Goal: Check status

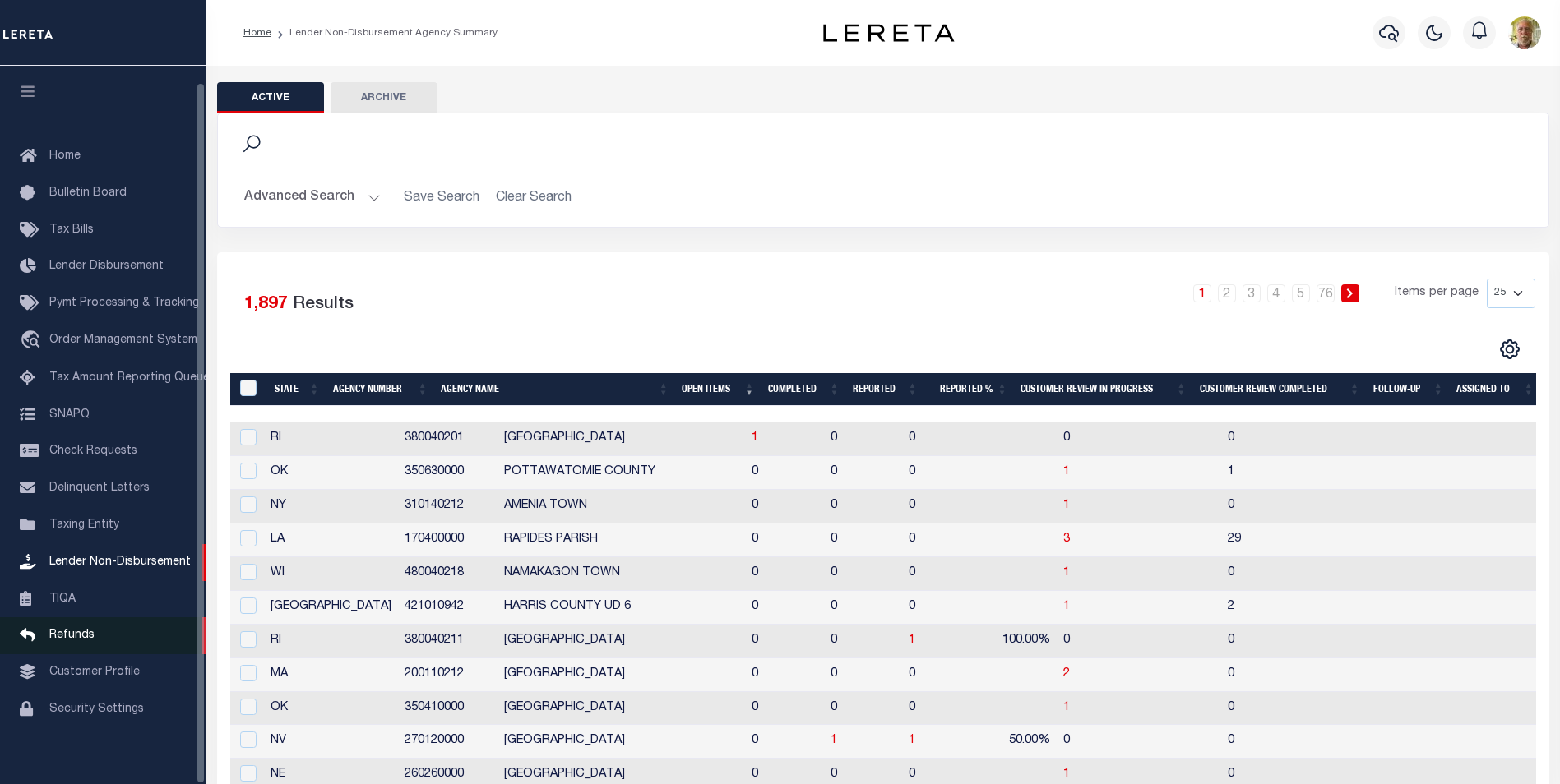
scroll to position [16, 0]
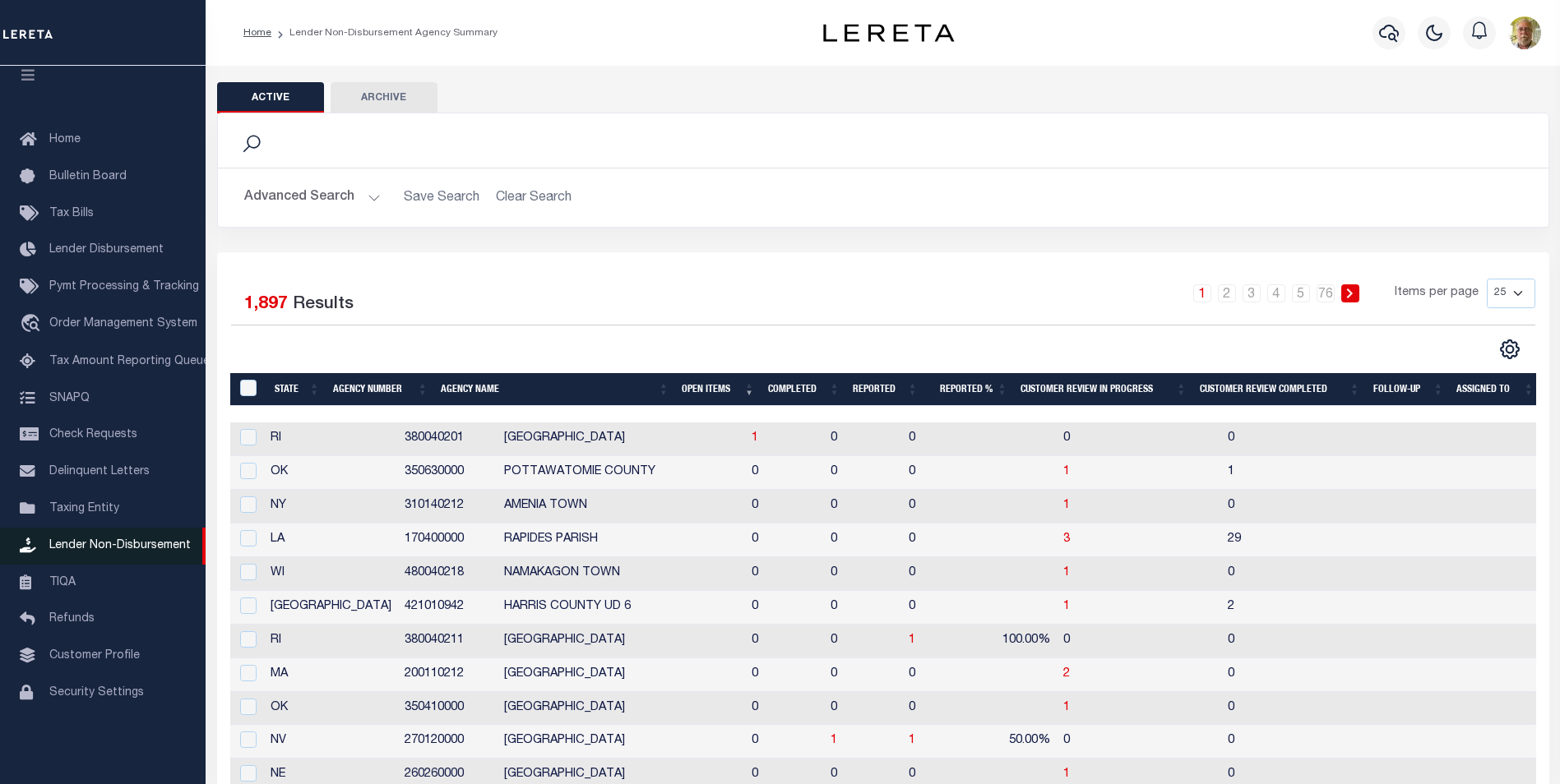
click at [126, 549] on span "Lender Non-Disbursement" at bounding box center [119, 546] width 141 height 11
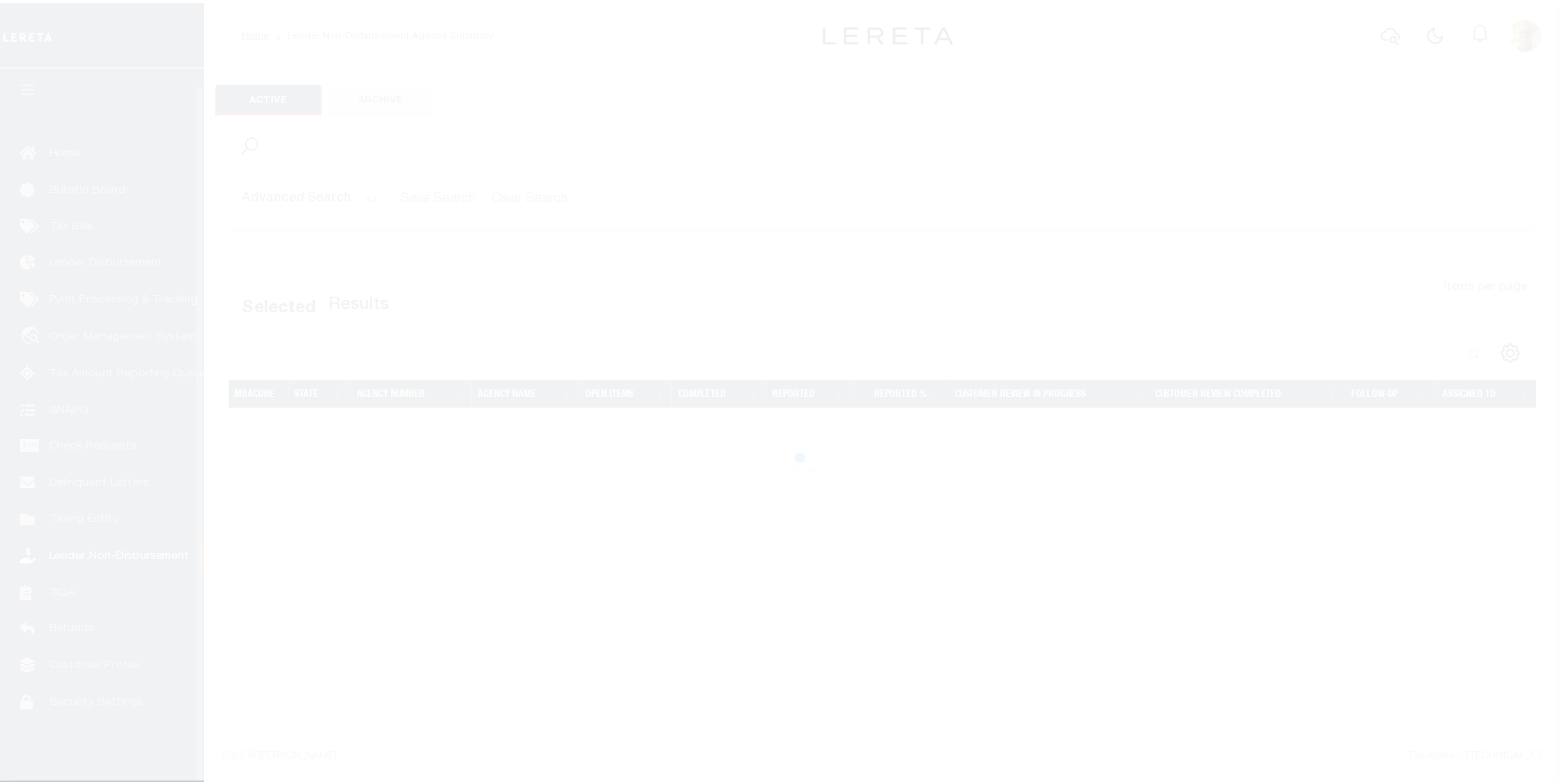
scroll to position [16, 0]
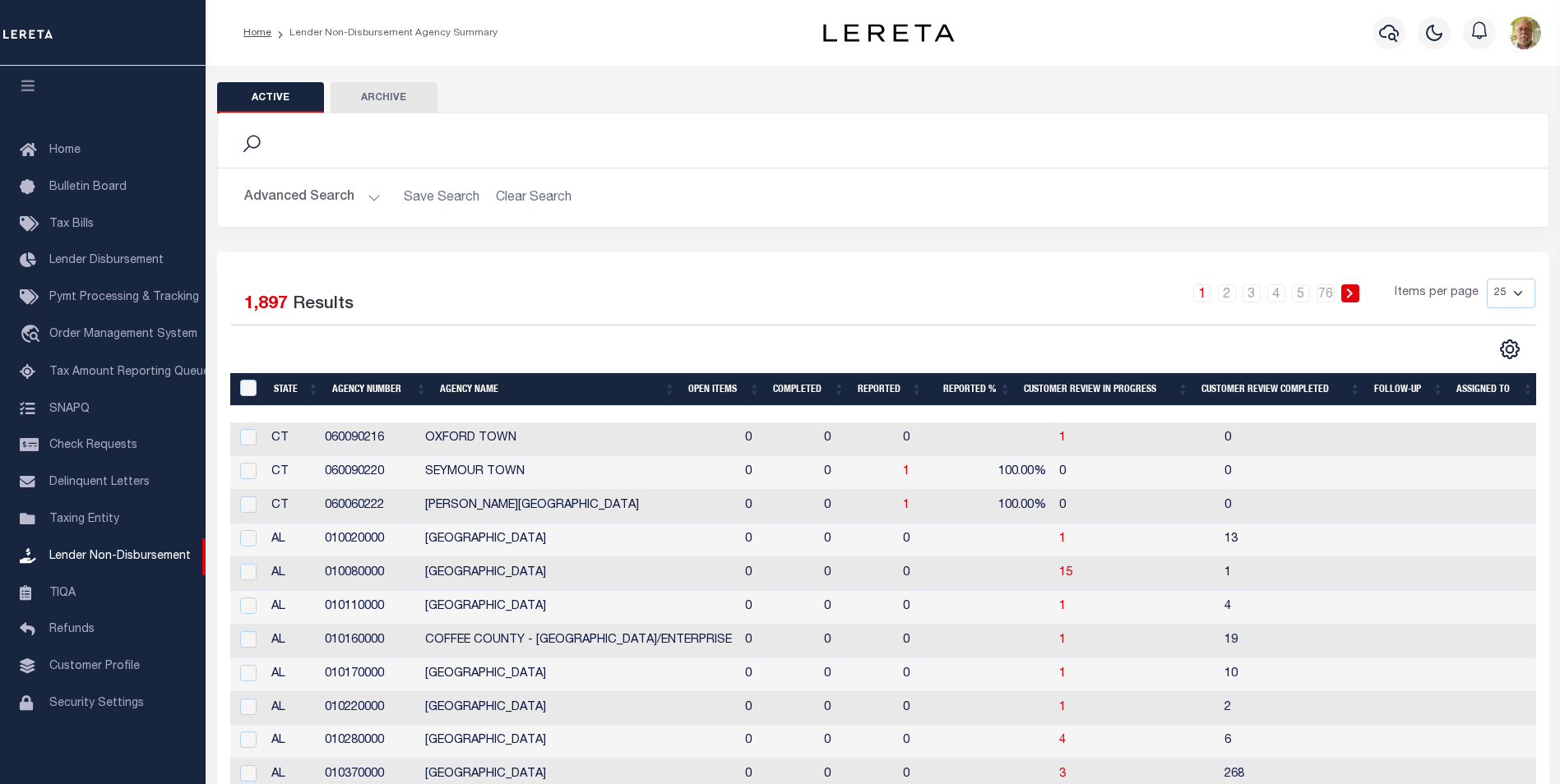
click at [338, 201] on button "Advanced Search" at bounding box center [313, 198] width 137 height 32
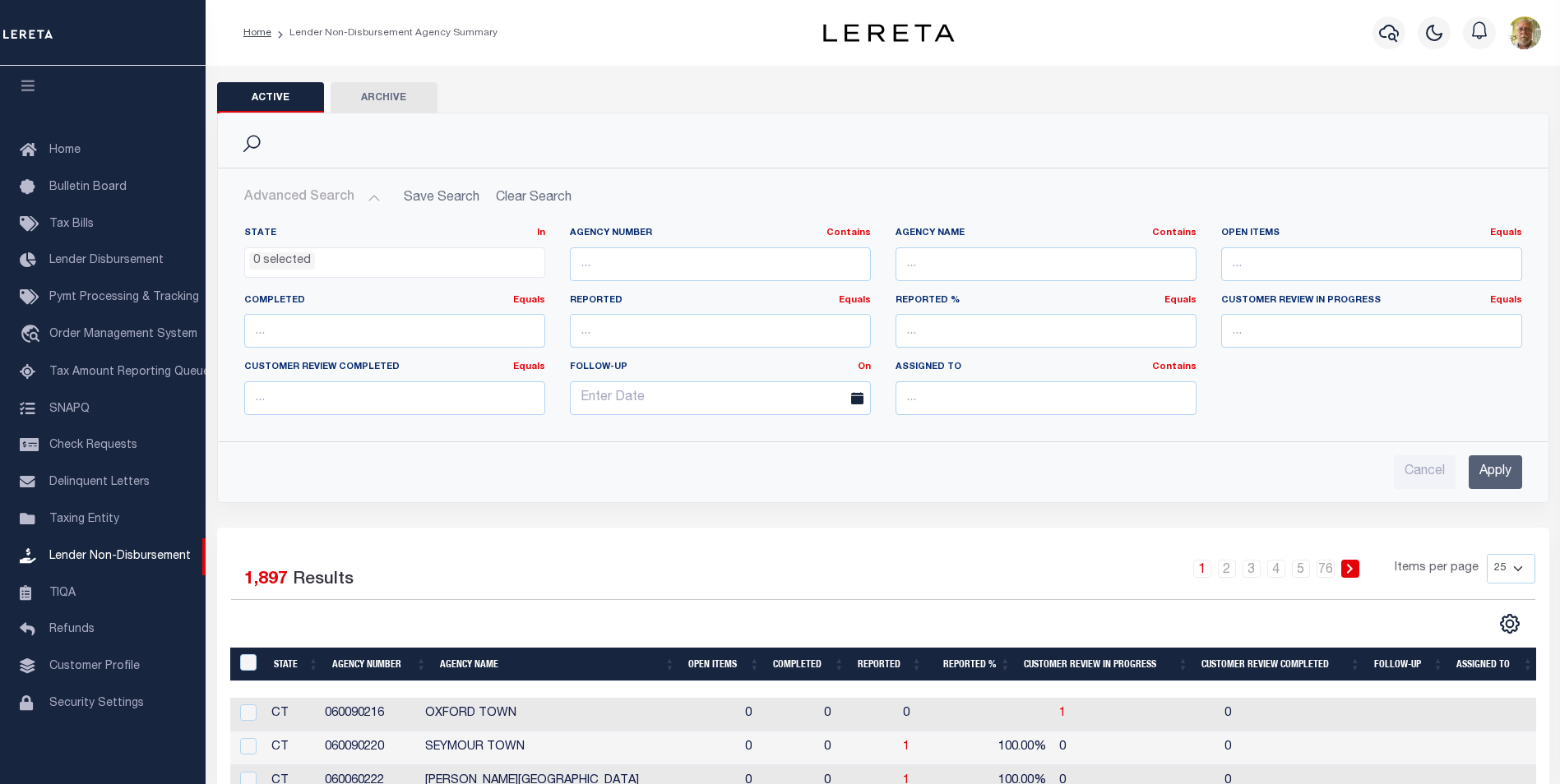
click at [1503, 476] on input "Apply" at bounding box center [1496, 472] width 53 height 34
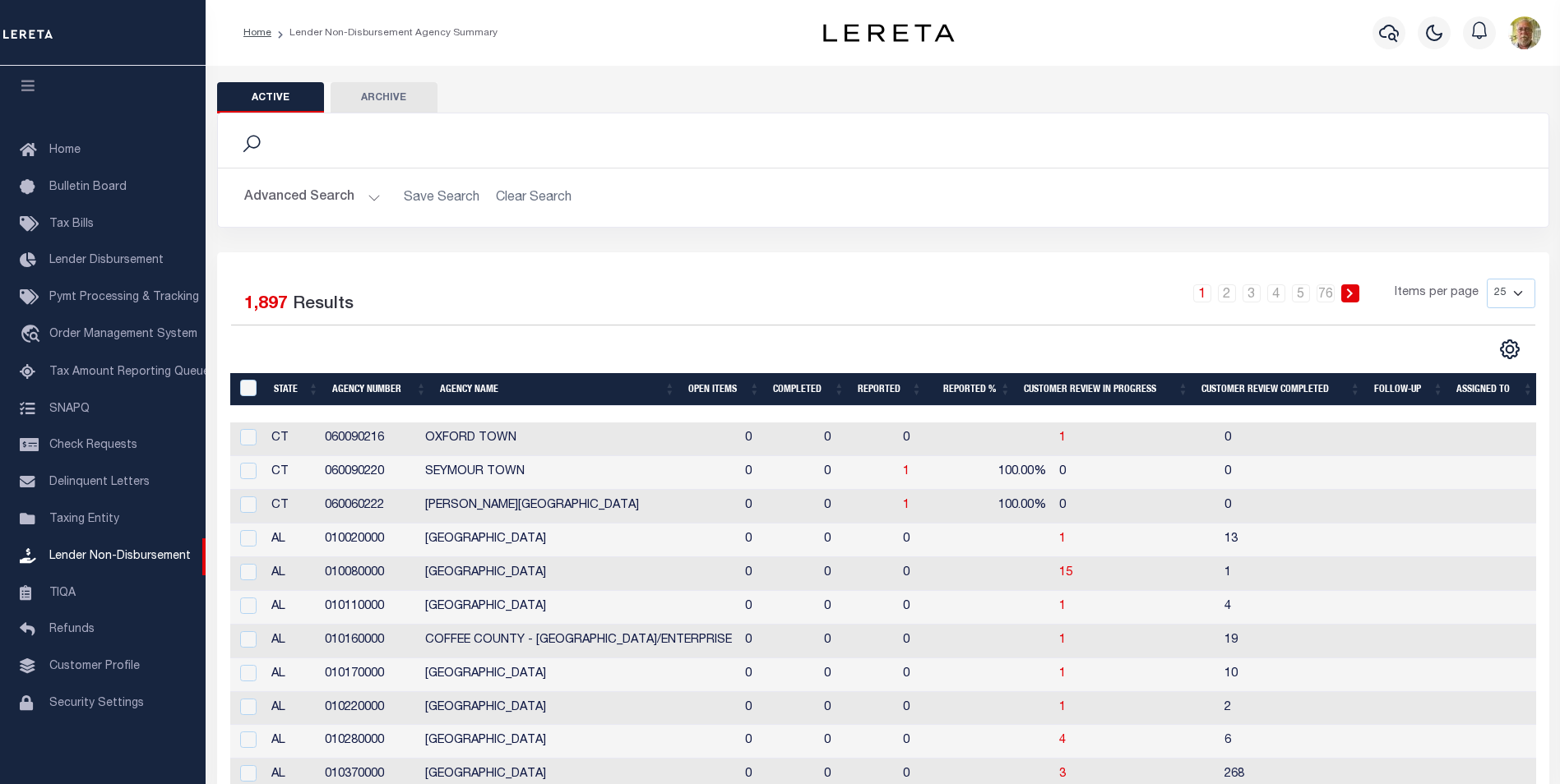
click at [706, 388] on th "Open Items" at bounding box center [724, 391] width 84 height 34
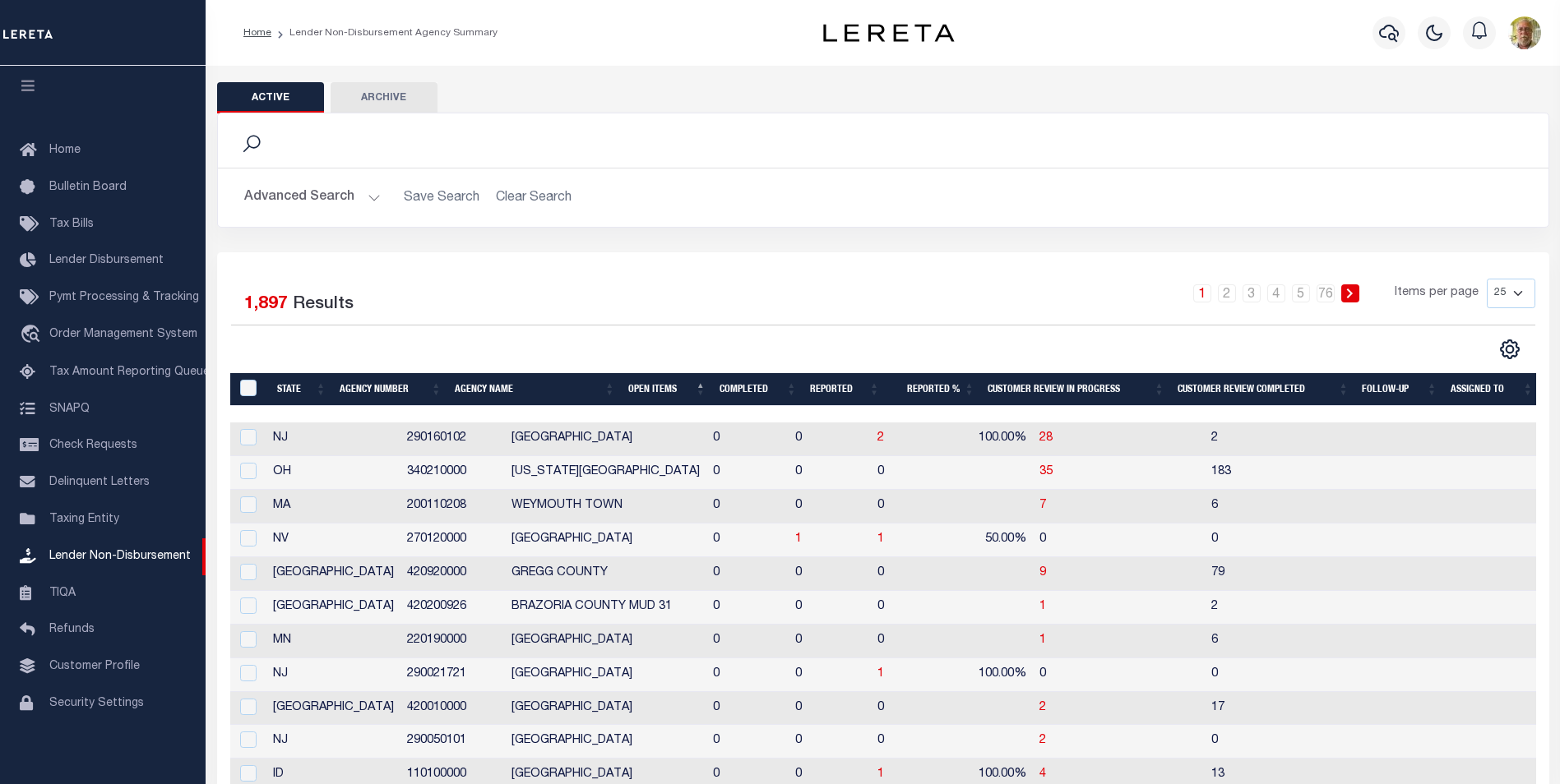
click at [651, 390] on th "Open Items" at bounding box center [668, 391] width 91 height 34
